Goal: Task Accomplishment & Management: Manage account settings

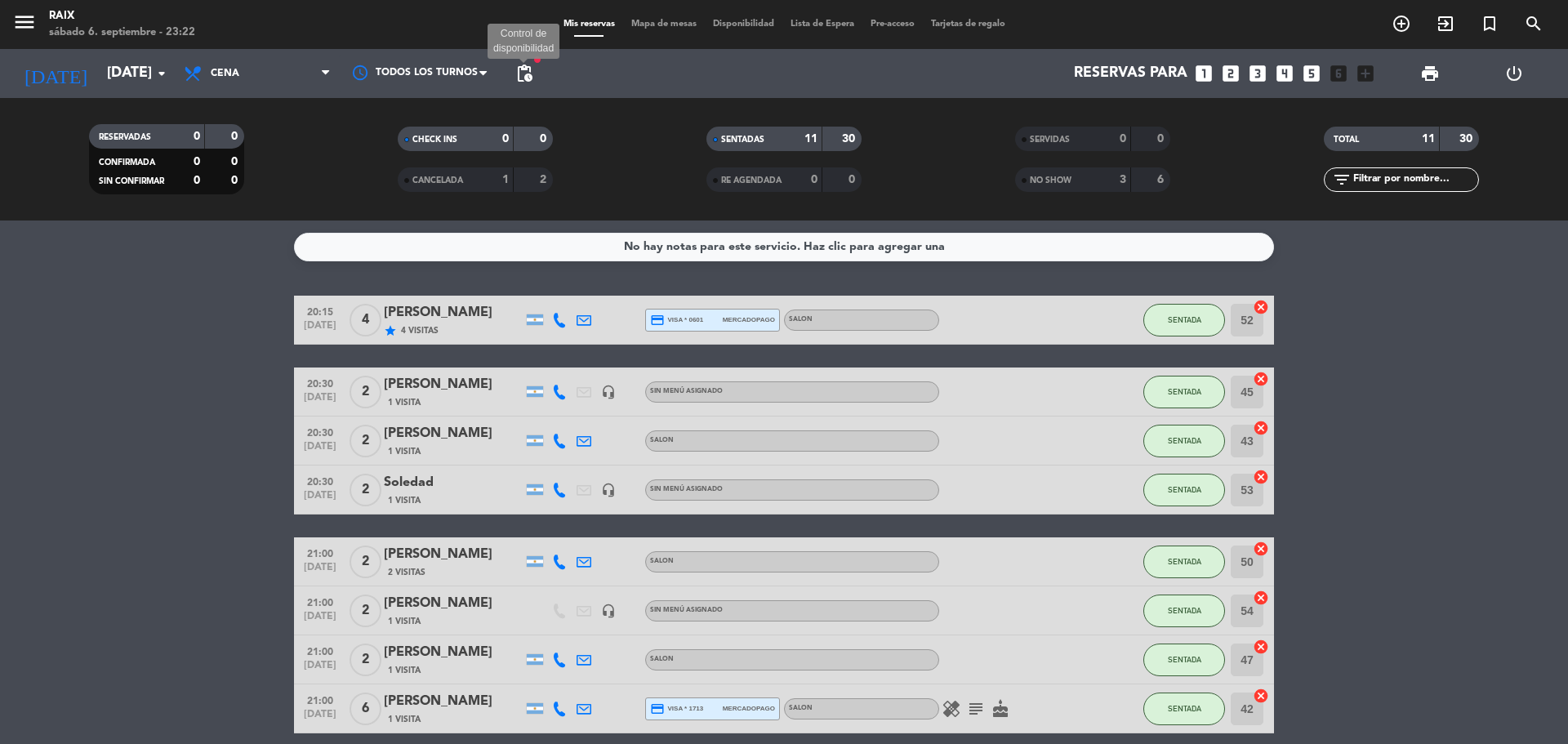
click at [533, 71] on span "pending_actions" at bounding box center [524, 73] width 20 height 20
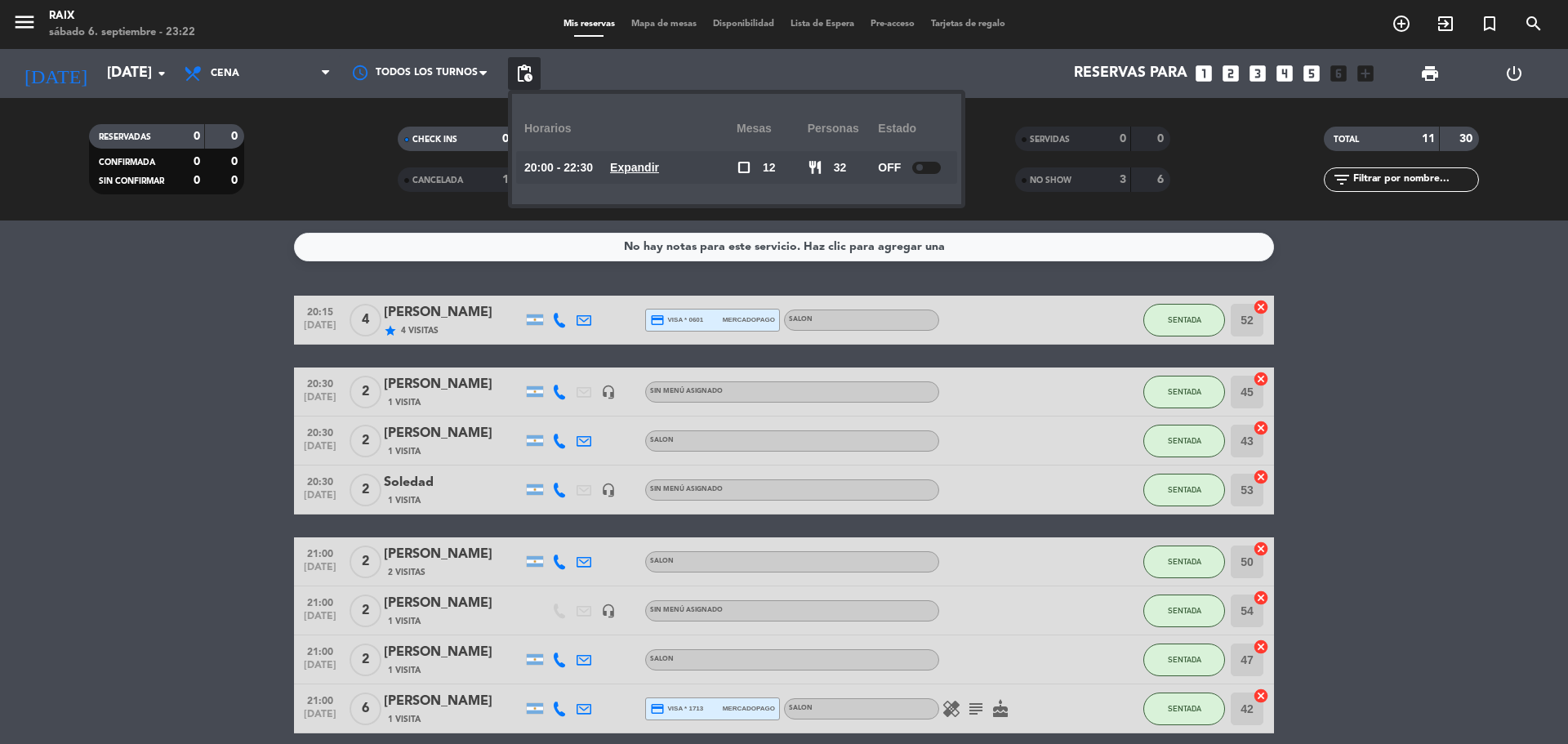
click at [659, 161] on u "Expandir" at bounding box center [634, 168] width 49 height 13
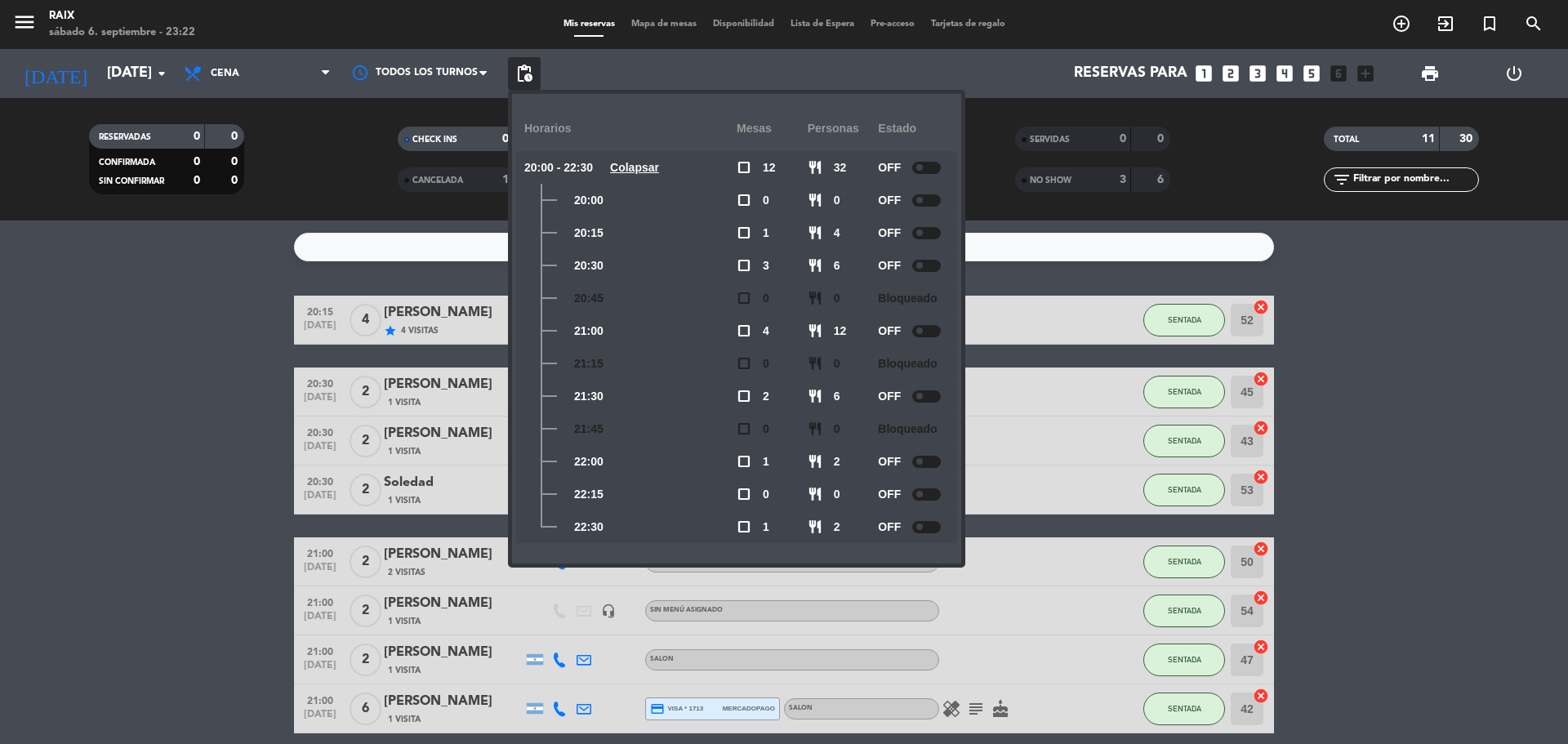
click at [926, 159] on div "OFF" at bounding box center [913, 167] width 71 height 33
click at [925, 163] on div at bounding box center [926, 168] width 28 height 12
drag, startPoint x: 5, startPoint y: 396, endPoint x: 34, endPoint y: 395, distance: 29.0
click at [7, 396] on bookings-row "20:15 [DATE] 4 [PERSON_NAME] star 4 Visitas credit_card visa * 0601 mercadopago…" at bounding box center [784, 611] width 1568 height 631
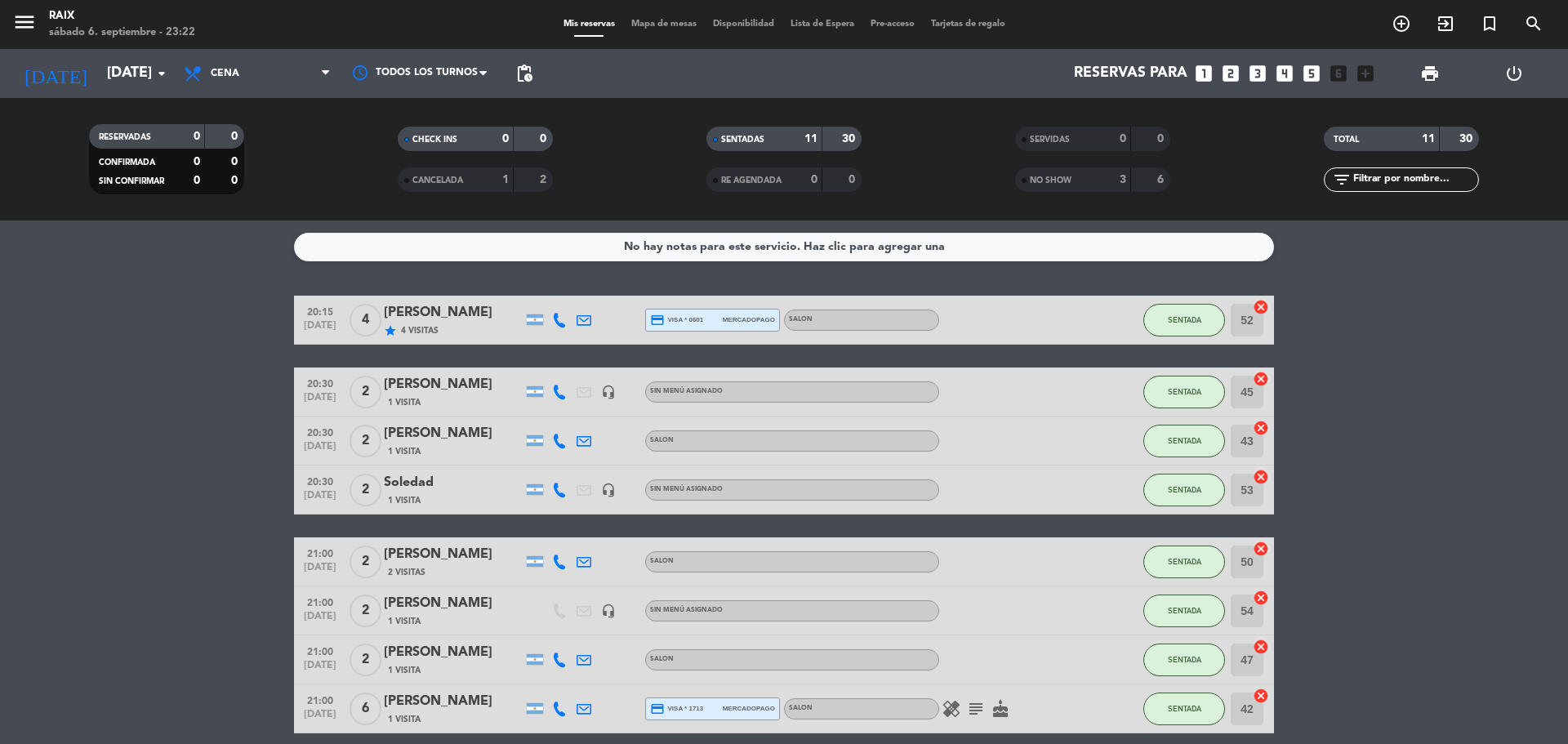
click at [632, 27] on span "Mapa de mesas" at bounding box center [664, 24] width 82 height 9
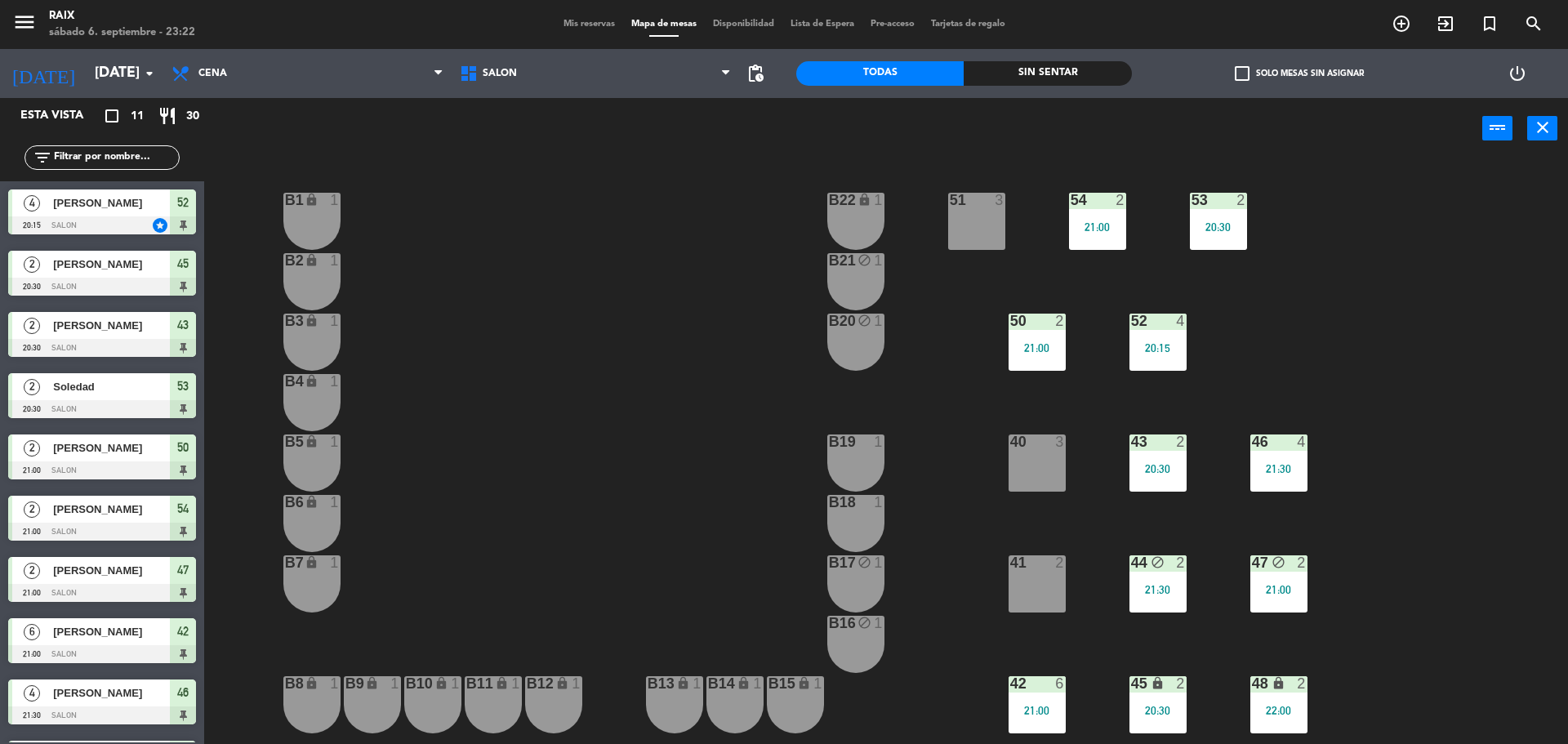
click at [583, 22] on span "Mis reservas" at bounding box center [589, 24] width 68 height 9
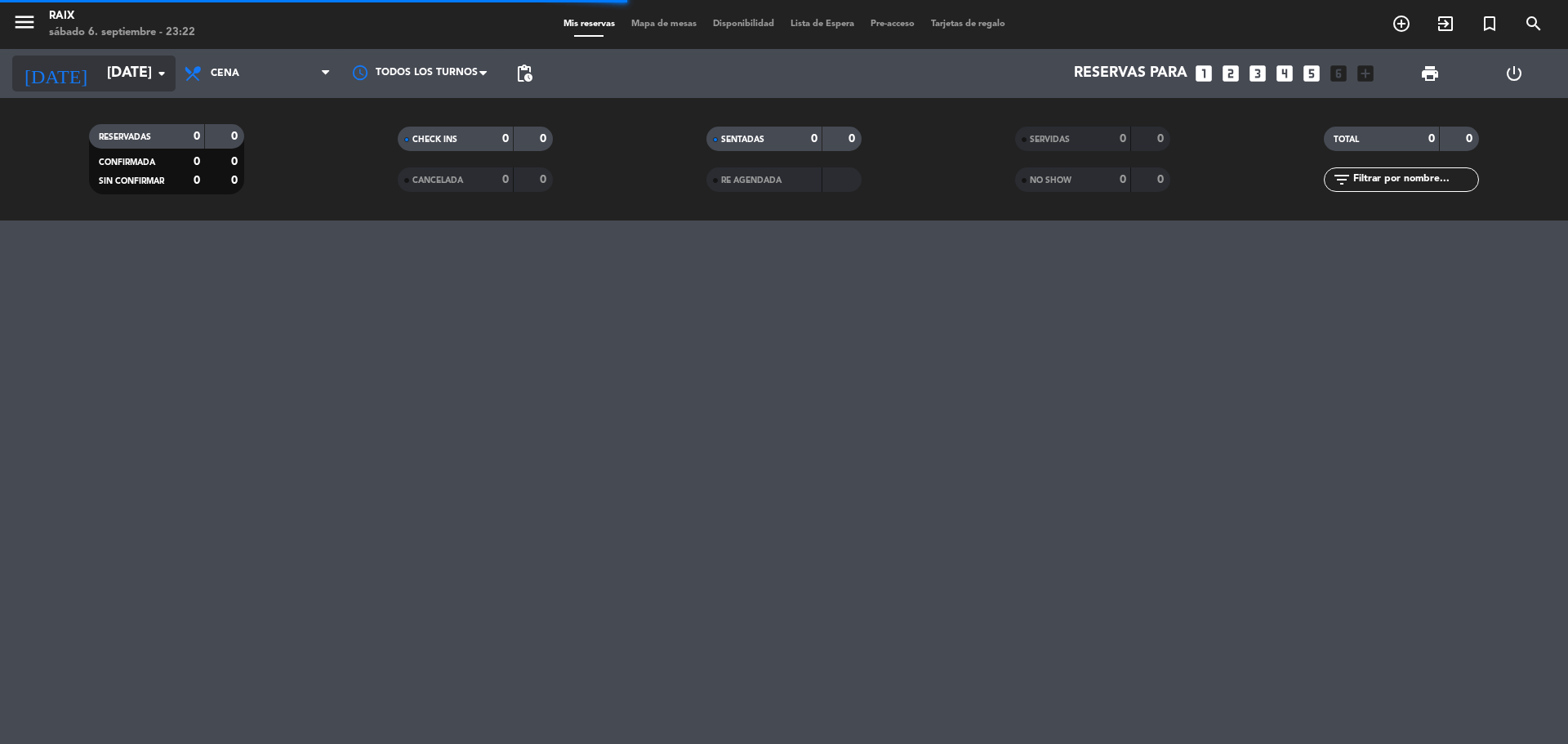
click at [105, 78] on input "[DATE]" at bounding box center [193, 73] width 189 height 33
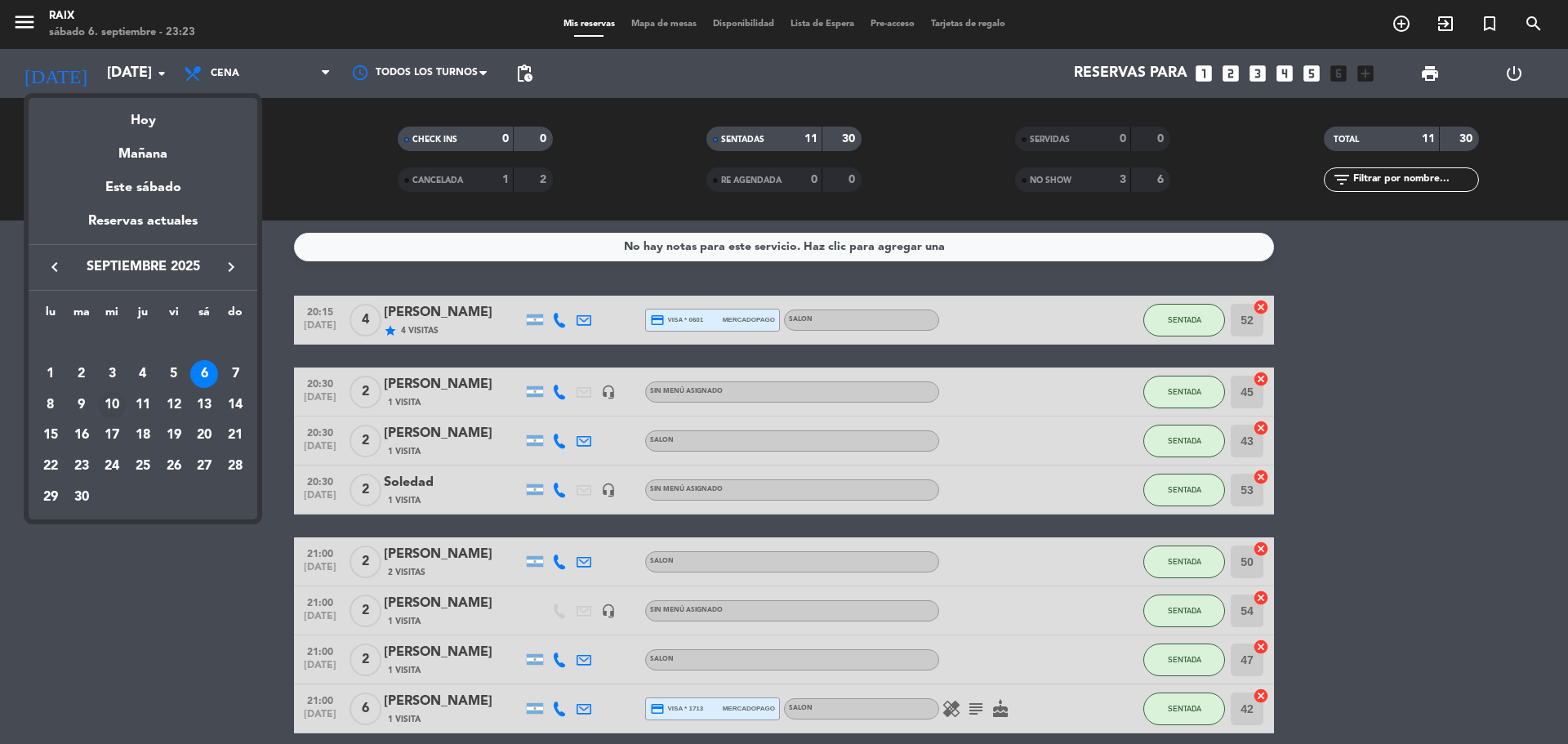
click at [102, 410] on div "10" at bounding box center [111, 405] width 27 height 27
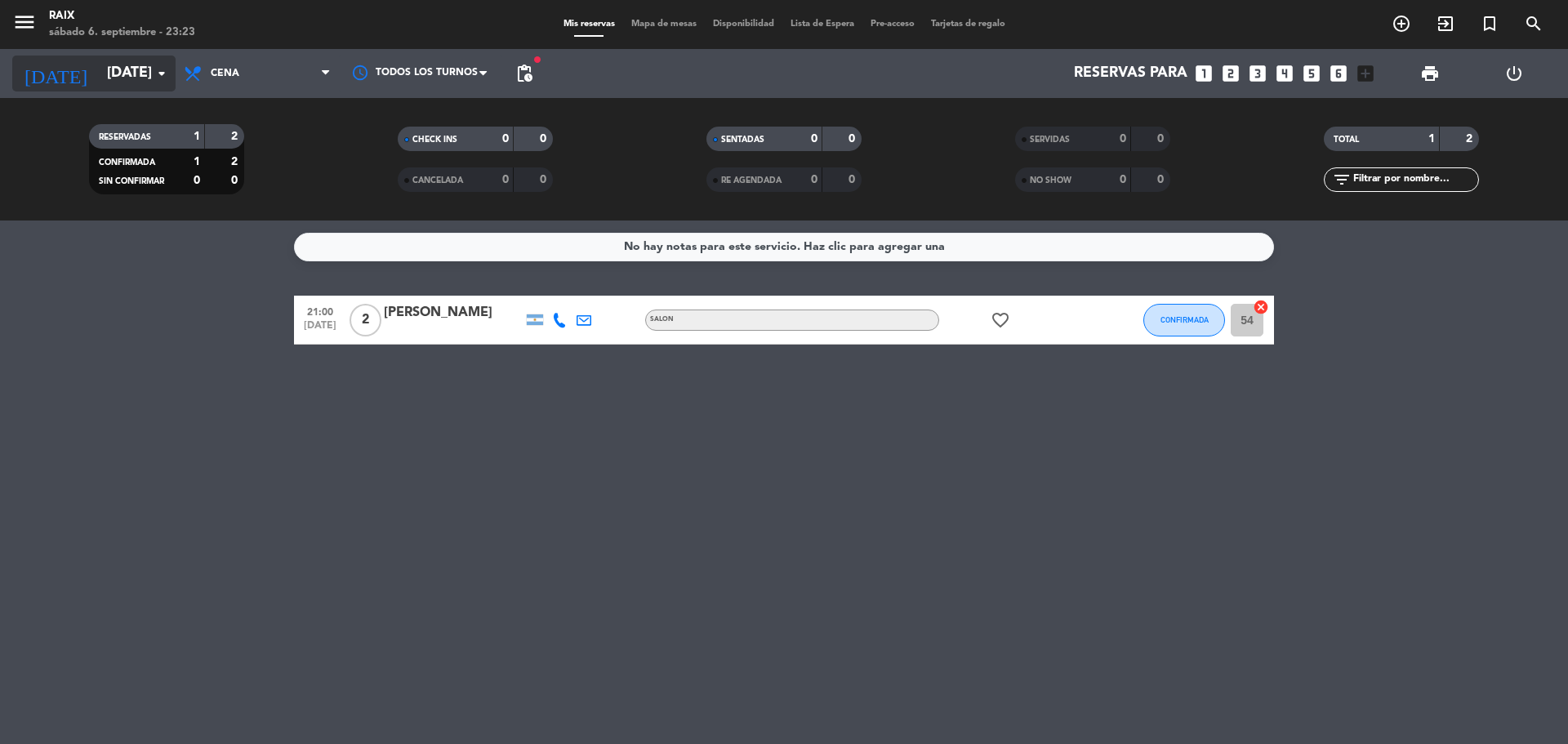
click at [99, 58] on input "[DATE]" at bounding box center [193, 73] width 189 height 33
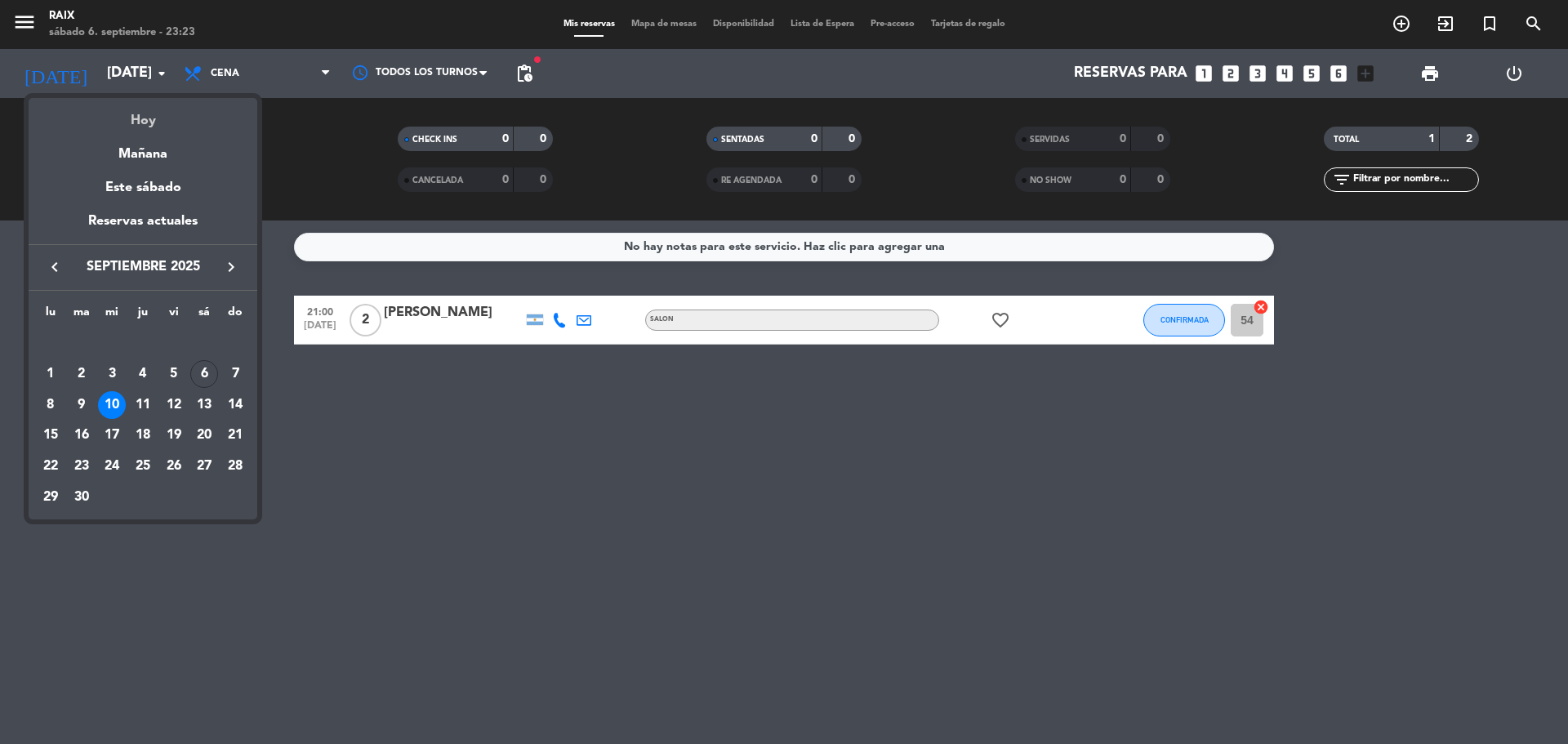
click at [129, 115] on div "Hoy" at bounding box center [142, 115] width 229 height 34
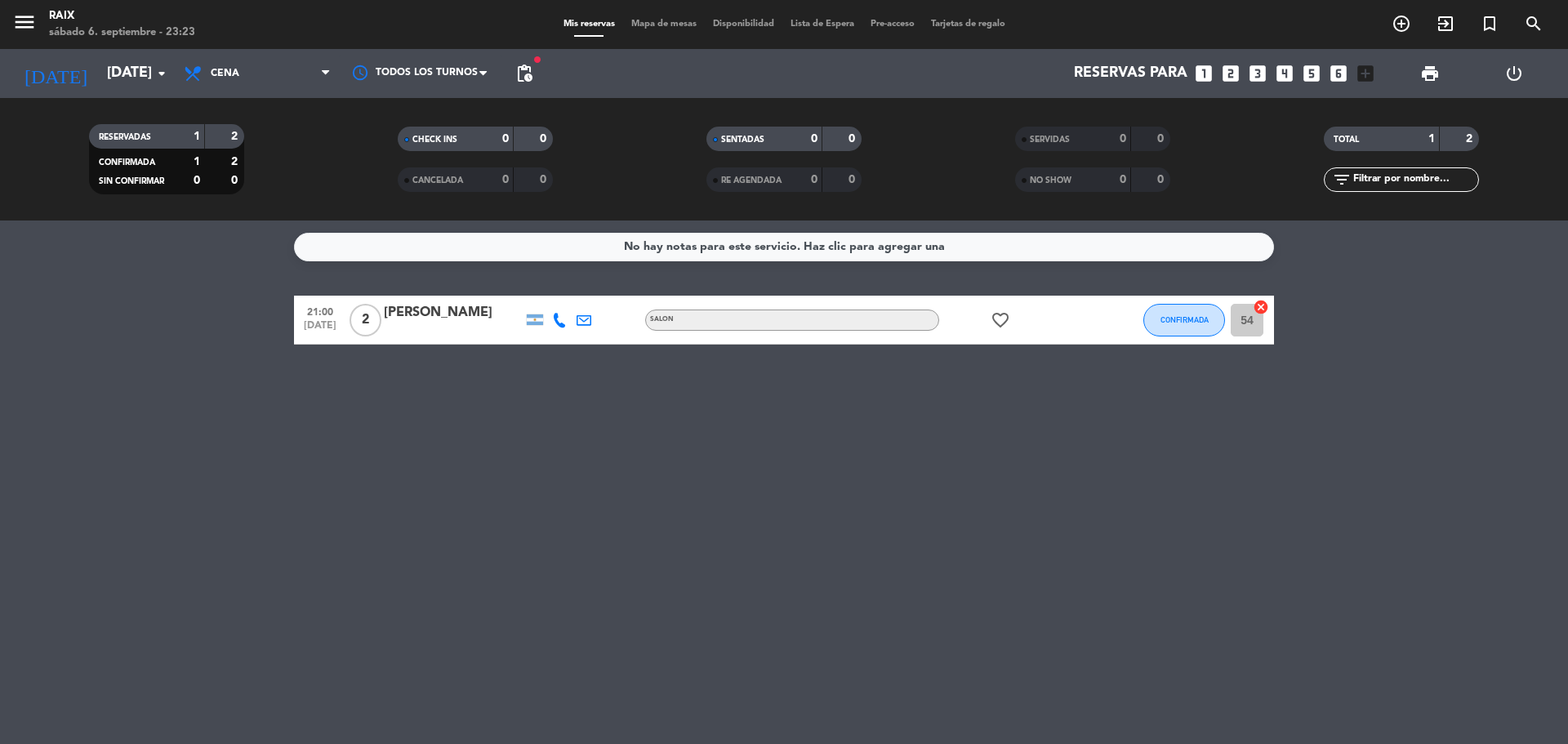
type input "[DATE]"
